Goal: Information Seeking & Learning: Learn about a topic

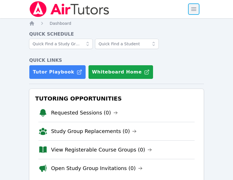
click at [194, 9] on span "button" at bounding box center [194, 9] width 13 height 13
drag, startPoint x: 190, startPoint y: 8, endPoint x: 188, endPoint y: 14, distance: 5.9
click at [190, 8] on span "button" at bounding box center [194, 9] width 13 height 13
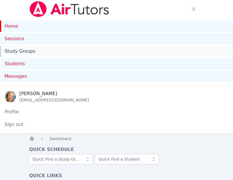
click at [22, 52] on link "Study Groups" at bounding box center [116, 51] width 233 height 11
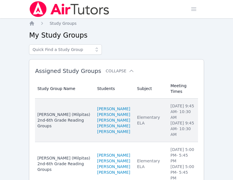
click at [150, 128] on td "Subject Elementary ELA" at bounding box center [150, 121] width 33 height 44
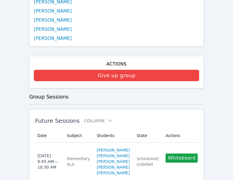
scroll to position [162, 0]
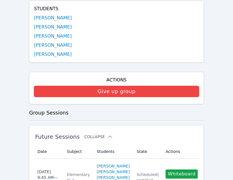
click at [93, 134] on button "Collapse" at bounding box center [98, 137] width 28 height 6
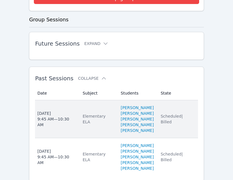
scroll to position [256, 0]
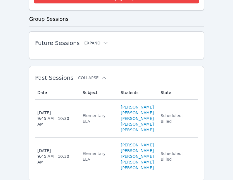
click at [90, 40] on button "Expand" at bounding box center [96, 43] width 24 height 6
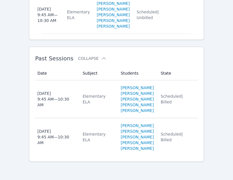
scroll to position [968, 0]
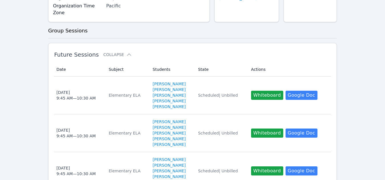
scroll to position [142, 0]
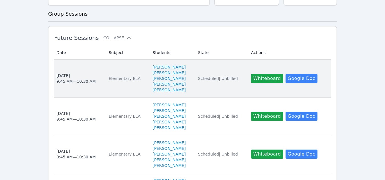
click at [220, 81] on span "Scheduled | Unbilled" at bounding box center [218, 78] width 40 height 5
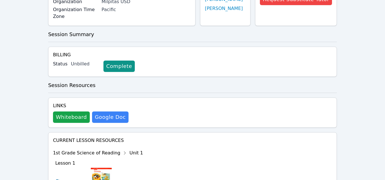
scroll to position [6, 0]
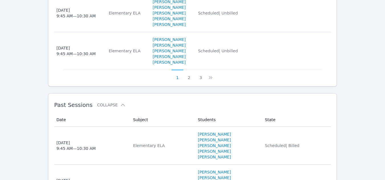
scroll to position [513, 0]
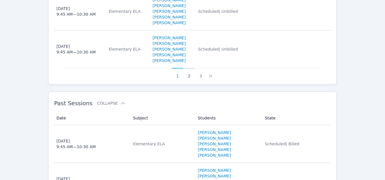
click at [190, 79] on button "2" at bounding box center [189, 73] width 12 height 11
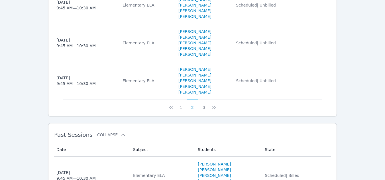
scroll to position [484, 0]
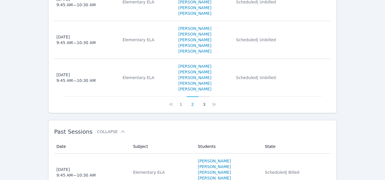
click at [202, 107] on button "3" at bounding box center [204, 102] width 12 height 11
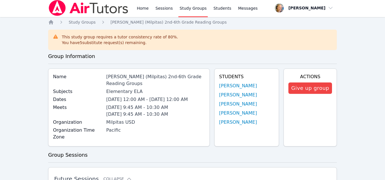
scroll to position [0, 0]
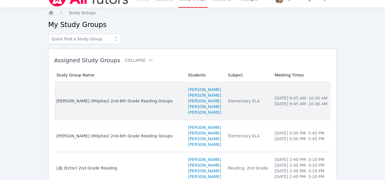
scroll to position [28, 0]
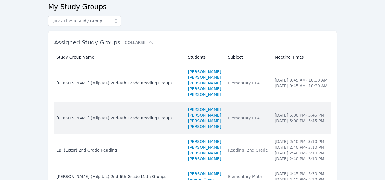
click at [237, 119] on li "Thursday 5:00 PM - 5:45 PM" at bounding box center [301, 121] width 53 height 6
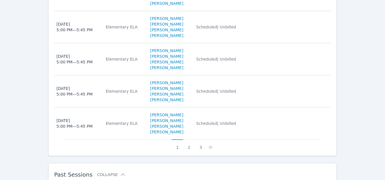
scroll to position [399, 0]
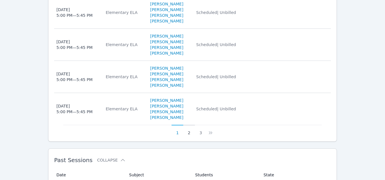
click at [189, 125] on button "2" at bounding box center [189, 130] width 12 height 11
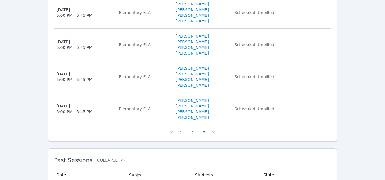
click at [202, 125] on button "3" at bounding box center [204, 130] width 12 height 11
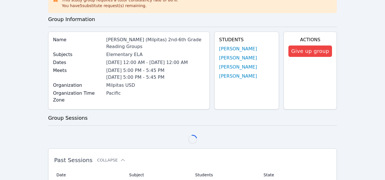
scroll to position [141, 0]
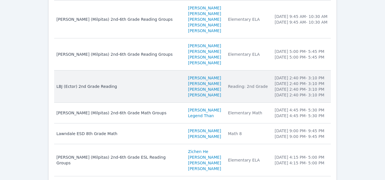
scroll to position [114, 0]
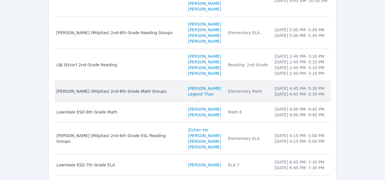
click at [156, 93] on div "[PERSON_NAME] (Milpitas) 2nd-6th Grade Math Groups" at bounding box center [118, 92] width 125 height 6
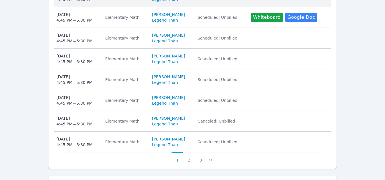
scroll to position [285, 0]
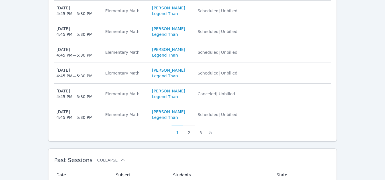
click at [187, 125] on button "2" at bounding box center [189, 130] width 12 height 11
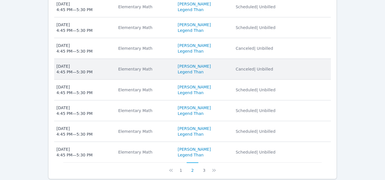
scroll to position [256, 0]
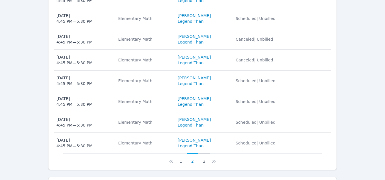
click at [200, 154] on button "3" at bounding box center [204, 159] width 12 height 11
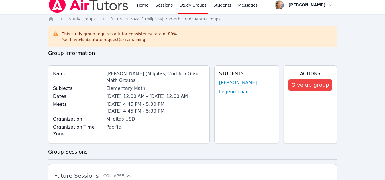
scroll to position [0, 0]
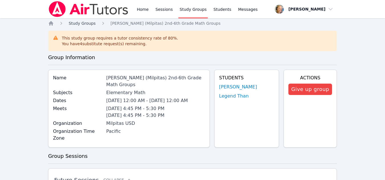
click at [81, 24] on span "Study Groups" at bounding box center [82, 23] width 27 height 5
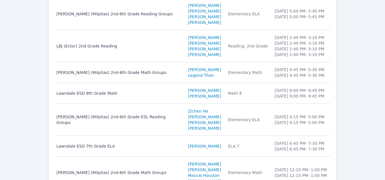
scroll to position [142, 0]
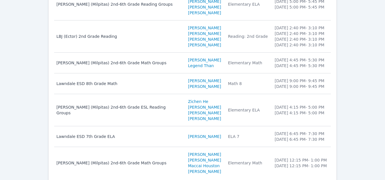
click at [207, 88] on li "Emellie Romero" at bounding box center [204, 87] width 33 height 6
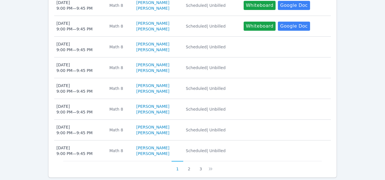
scroll to position [313, 0]
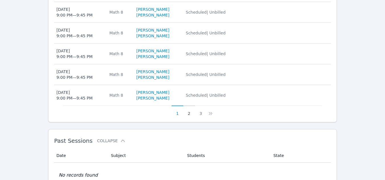
click at [188, 108] on button "2" at bounding box center [189, 111] width 12 height 11
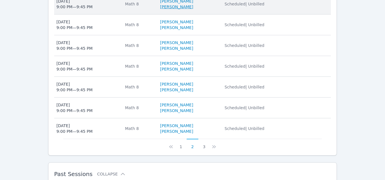
scroll to position [285, 0]
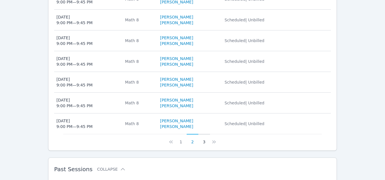
click at [202, 134] on button "3" at bounding box center [204, 139] width 12 height 11
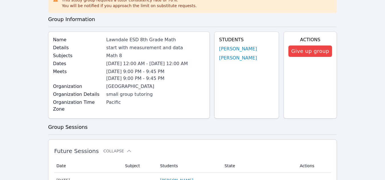
scroll to position [119, 0]
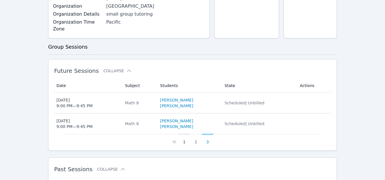
click at [185, 136] on button "1" at bounding box center [184, 139] width 12 height 11
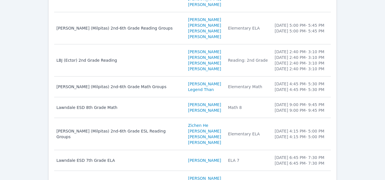
scroll to position [142, 0]
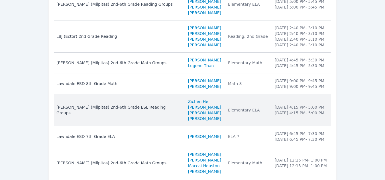
click at [237, 113] on td "Subject Elementary ELA" at bounding box center [248, 110] width 47 height 32
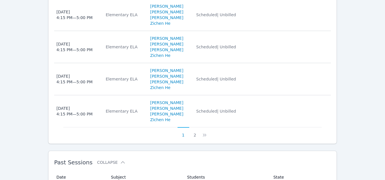
scroll to position [399, 0]
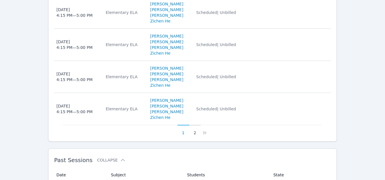
click at [195, 127] on button "2" at bounding box center [195, 130] width 12 height 11
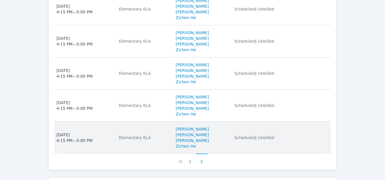
scroll to position [338, 0]
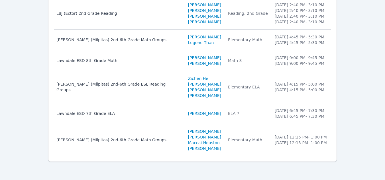
scroll to position [142, 0]
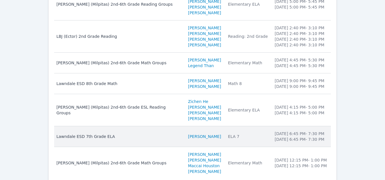
click at [237, 134] on li "Tuesday 6:45 PM - 7:30 PM" at bounding box center [301, 134] width 53 height 6
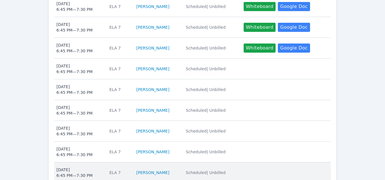
scroll to position [256, 0]
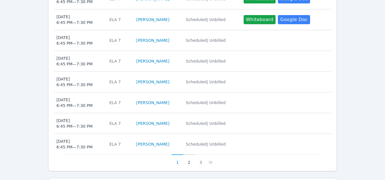
click at [188, 156] on button "2" at bounding box center [189, 160] width 12 height 11
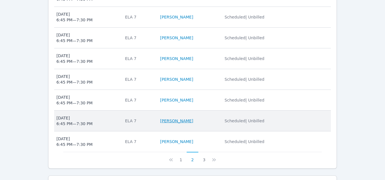
scroll to position [285, 0]
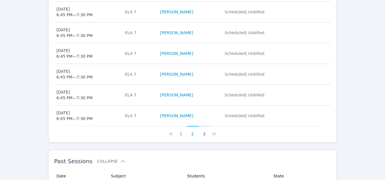
click at [204, 128] on button "3" at bounding box center [204, 131] width 12 height 11
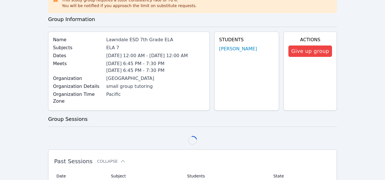
scroll to position [119, 0]
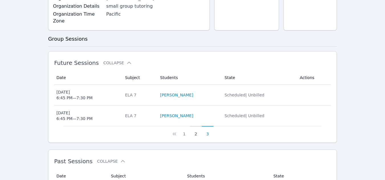
click at [196, 127] on button "2" at bounding box center [196, 131] width 12 height 11
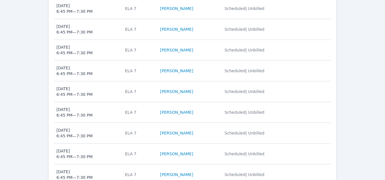
scroll to position [290, 0]
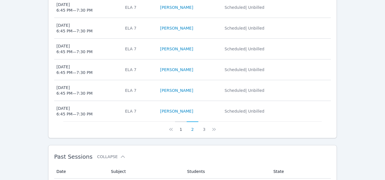
click at [182, 124] on button "1" at bounding box center [181, 127] width 12 height 11
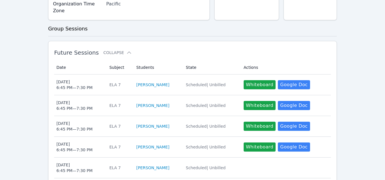
scroll to position [119, 0]
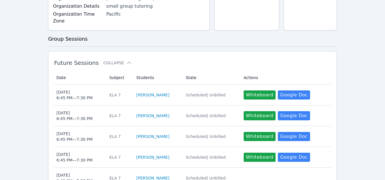
scroll to position [142, 0]
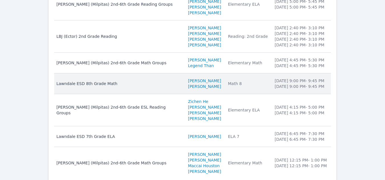
click at [207, 82] on li "Jahmari Bradford" at bounding box center [204, 81] width 33 height 6
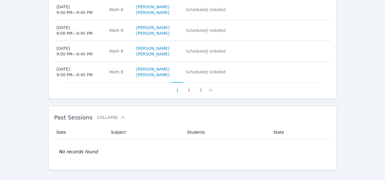
scroll to position [339, 0]
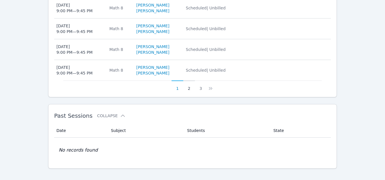
click at [189, 81] on button "2" at bounding box center [189, 86] width 12 height 11
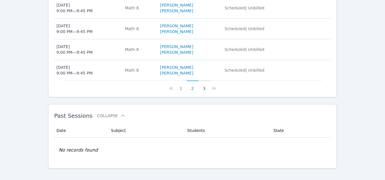
click at [201, 83] on button "3" at bounding box center [204, 86] width 12 height 11
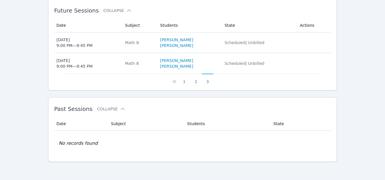
scroll to position [172, 0]
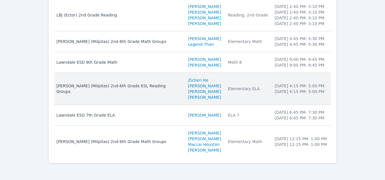
scroll to position [166, 0]
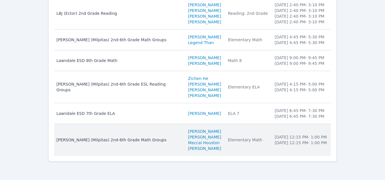
click at [237, 154] on td "Meeting Times Wednesday 12:15 PM - 1:00 PM Friday 12:15 PM - 1:00 PM" at bounding box center [301, 140] width 60 height 32
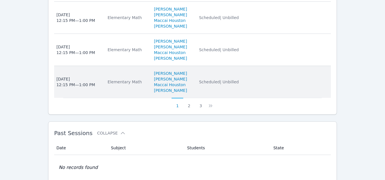
scroll to position [427, 0]
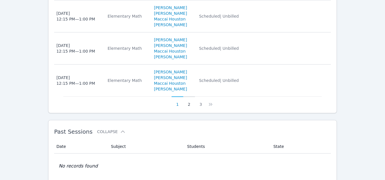
click at [190, 97] on button "2" at bounding box center [189, 102] width 12 height 11
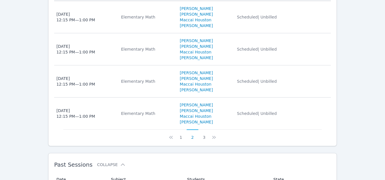
scroll to position [399, 0]
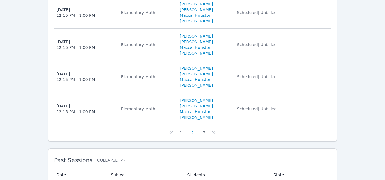
click at [202, 127] on button "3" at bounding box center [204, 130] width 12 height 11
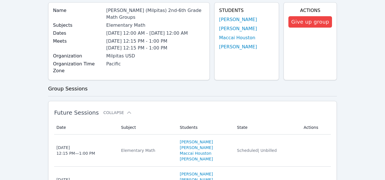
scroll to position [0, 0]
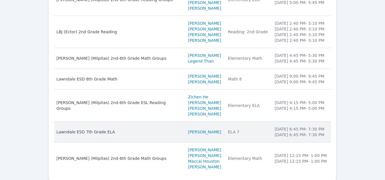
scroll to position [137, 0]
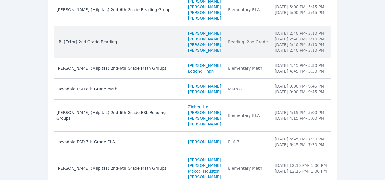
click at [237, 50] on li "Thursday 2:40 PM - 3:10 PM" at bounding box center [301, 51] width 53 height 6
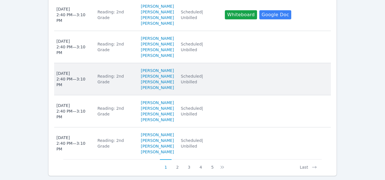
scroll to position [427, 0]
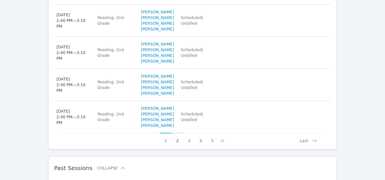
click at [178, 134] on button "2" at bounding box center [178, 138] width 12 height 11
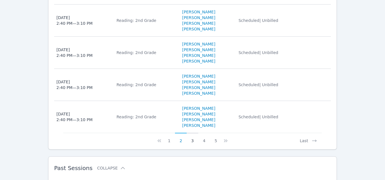
click at [193, 135] on button "3" at bounding box center [193, 138] width 12 height 11
click at [203, 135] on button "4" at bounding box center [204, 138] width 12 height 11
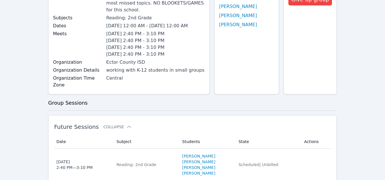
scroll to position [0, 0]
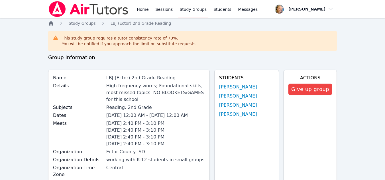
click at [53, 24] on icon "Breadcrumb" at bounding box center [51, 24] width 6 height 6
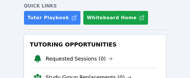
scroll to position [114, 0]
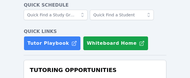
scroll to position [142, 0]
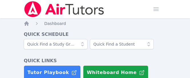
scroll to position [142, 0]
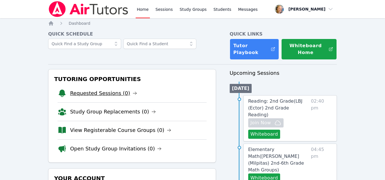
click at [116, 93] on link "Requested Sessions (0)" at bounding box center [103, 93] width 67 height 8
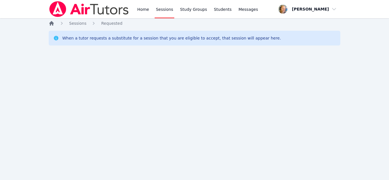
click at [51, 23] on icon "Breadcrumb" at bounding box center [51, 23] width 5 height 5
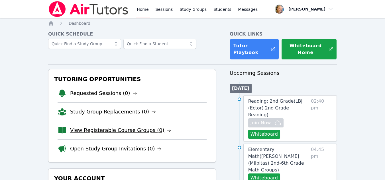
click at [146, 132] on link "View Registerable Course Groups (0)" at bounding box center [120, 131] width 101 height 8
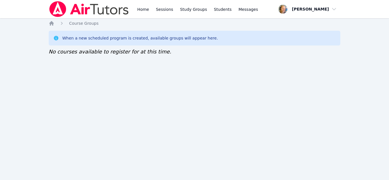
click at [52, 24] on icon "Breadcrumb" at bounding box center [51, 23] width 5 height 5
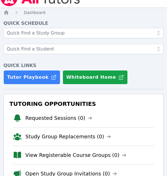
scroll to position [28, 0]
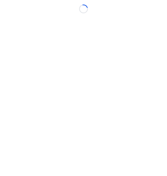
scroll to position [4, 2]
